Goal: Transaction & Acquisition: Purchase product/service

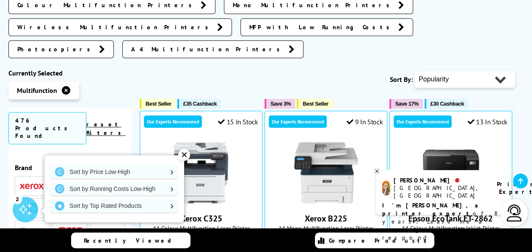
scroll to position [313, 0]
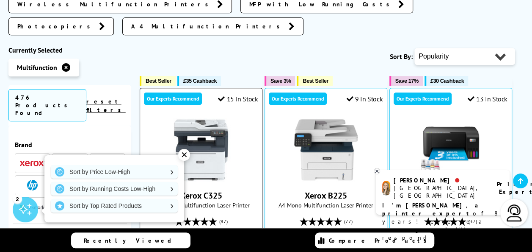
click at [186, 155] on div "✕" at bounding box center [184, 155] width 12 height 12
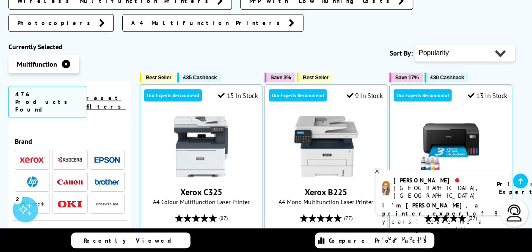
scroll to position [277, 0]
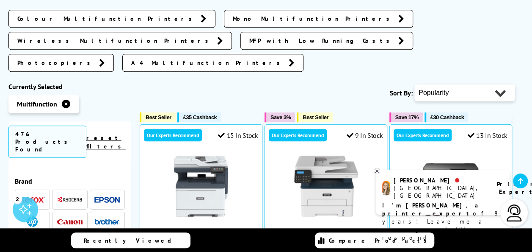
click at [503, 84] on select "Popularity Rating Price - Low to High Price - High to Low Running Costs - Low t…" at bounding box center [465, 92] width 101 height 17
select select "Price Ascending"
click at [415, 84] on select "Popularity Rating Price - Low to High Price - High to Low Running Costs - Low t…" at bounding box center [465, 92] width 101 height 17
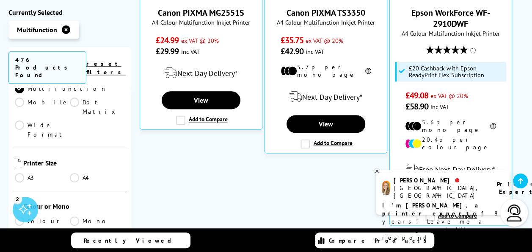
scroll to position [205, 0]
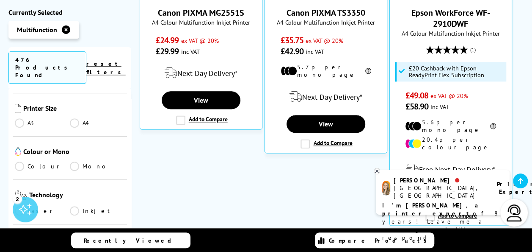
click at [23, 162] on link "Colour" at bounding box center [42, 166] width 55 height 9
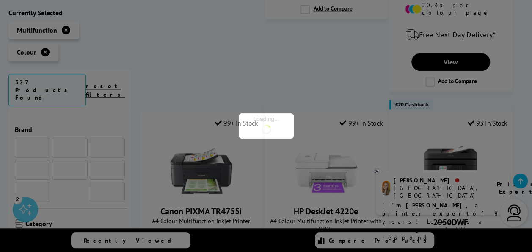
scroll to position [205, 0]
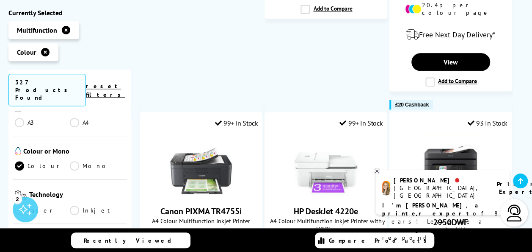
click at [19, 205] on link "Laser" at bounding box center [42, 209] width 55 height 9
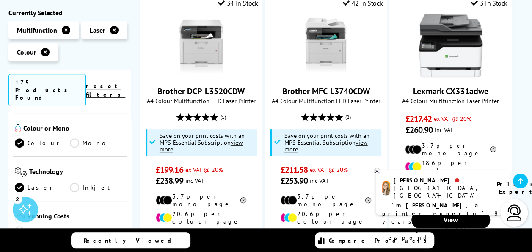
scroll to position [192, 0]
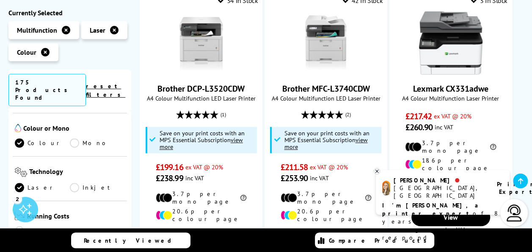
click at [377, 172] on icon at bounding box center [377, 170] width 3 height 3
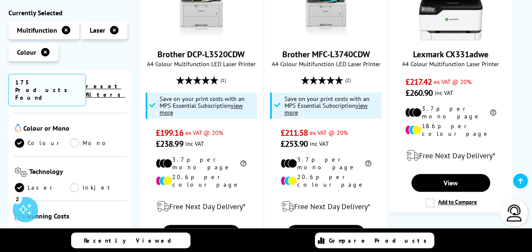
scroll to position [236, 0]
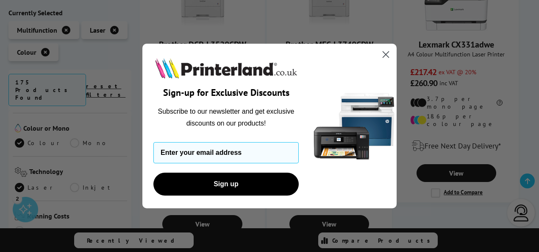
drag, startPoint x: 535, startPoint y: 35, endPoint x: 537, endPoint y: 40, distance: 5.7
click at [387, 55] on icon "Close dialog" at bounding box center [386, 54] width 6 height 6
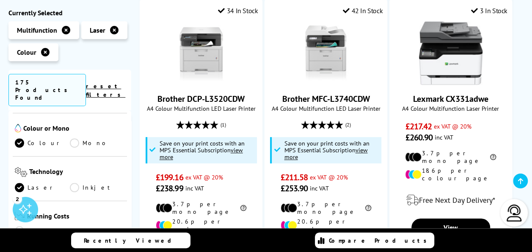
scroll to position [187, 0]
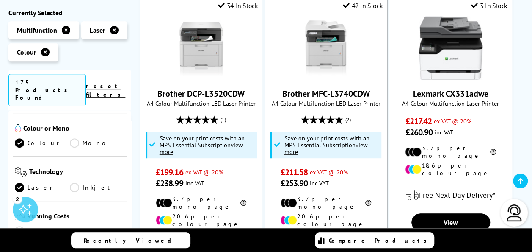
click at [328, 45] on img at bounding box center [326, 48] width 64 height 64
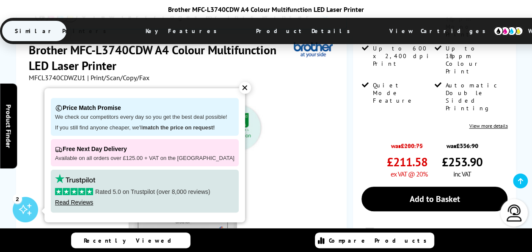
scroll to position [271, 0]
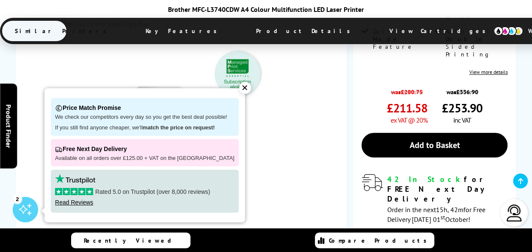
click at [239, 89] on div "✕" at bounding box center [245, 88] width 12 height 12
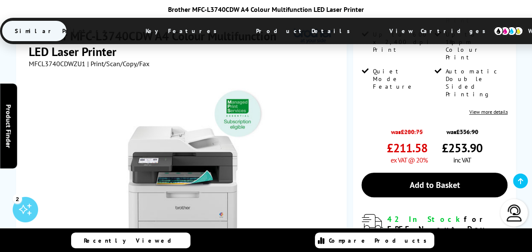
scroll to position [225, 0]
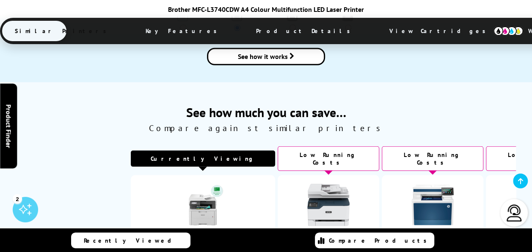
scroll to position [1187, 0]
